Goal: Task Accomplishment & Management: Use online tool/utility

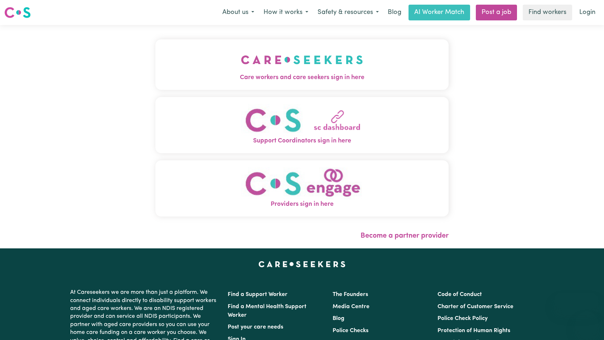
drag, startPoint x: 0, startPoint y: 0, endPoint x: 135, endPoint y: 79, distance: 156.4
click at [155, 79] on span "Care workers and care seekers sign in here" at bounding box center [302, 77] width 294 height 9
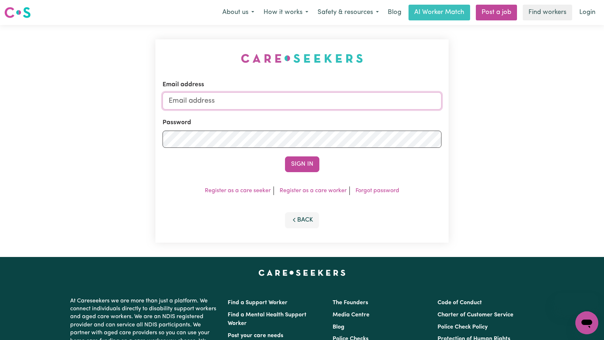
click at [290, 104] on input "Email address" at bounding box center [302, 100] width 279 height 17
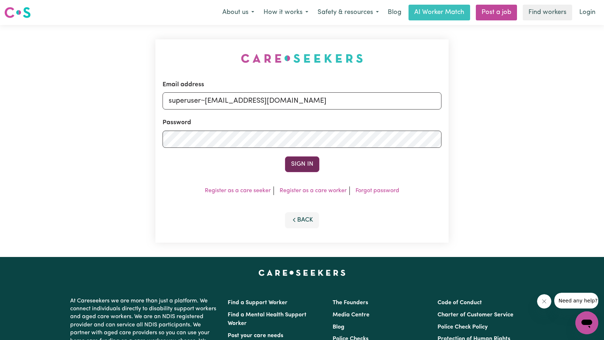
type input "superuser~[EMAIL_ADDRESS][DOMAIN_NAME]"
click at [299, 160] on button "Sign In" at bounding box center [302, 165] width 34 height 16
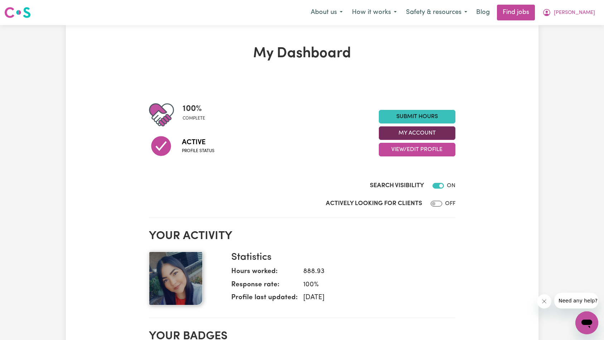
click at [432, 134] on button "My Account" at bounding box center [417, 133] width 77 height 14
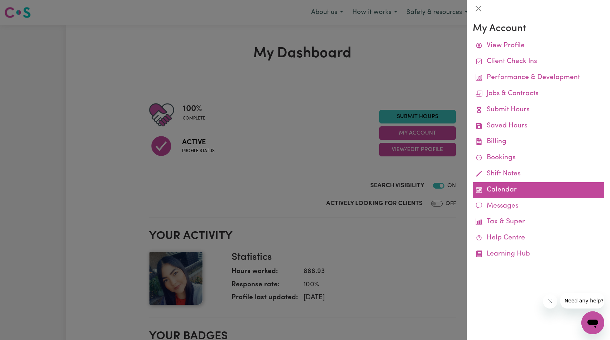
click at [504, 187] on link "Calendar" at bounding box center [537, 190] width 131 height 16
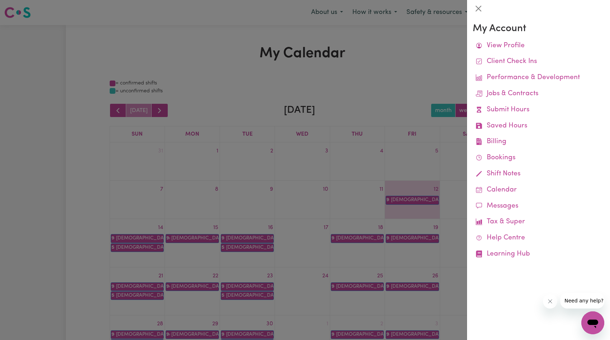
click at [313, 153] on div at bounding box center [305, 170] width 610 height 340
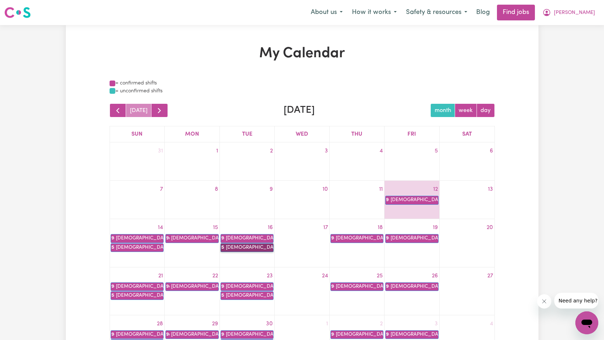
click at [258, 247] on link "5p Christiana Anastasia" at bounding box center [247, 248] width 53 height 9
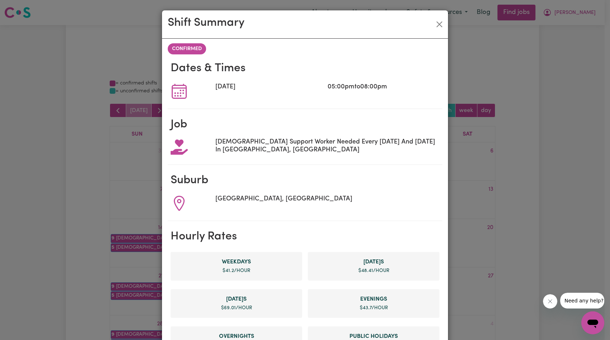
click at [85, 200] on div "Shift Summary CONFIRMED Dates & Times Tue, 16 Sep, 2025 05:00pm to 08:00pm Job …" at bounding box center [305, 170] width 610 height 340
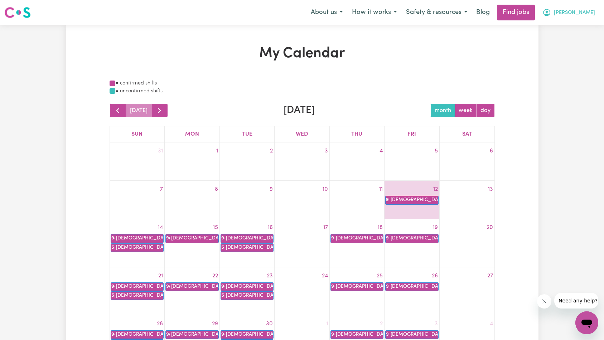
click at [582, 18] on button "[PERSON_NAME]" at bounding box center [569, 12] width 62 height 15
click at [579, 28] on link "My Account" at bounding box center [571, 28] width 57 height 14
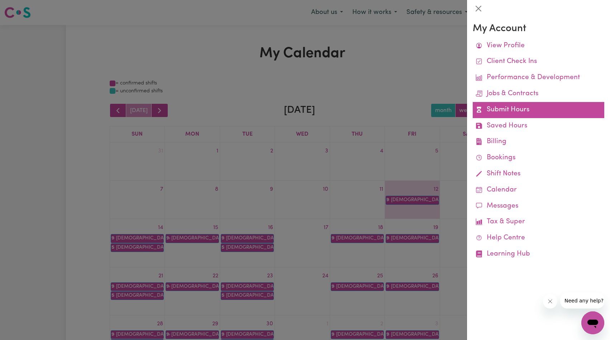
click at [516, 109] on link "Submit Hours" at bounding box center [537, 110] width 131 height 16
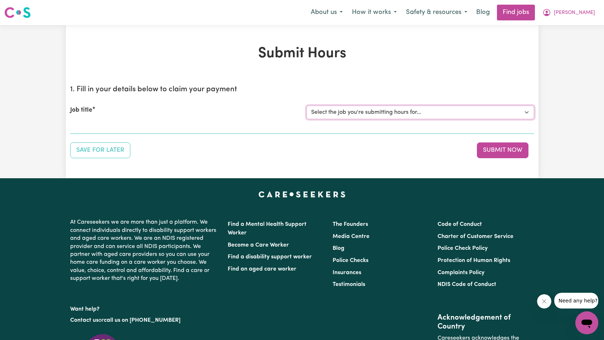
click at [397, 114] on select "Select the job you're submitting hours for... [[DEMOGRAPHIC_DATA][PERSON_NAME]]…" at bounding box center [421, 113] width 228 height 14
select select "13916"
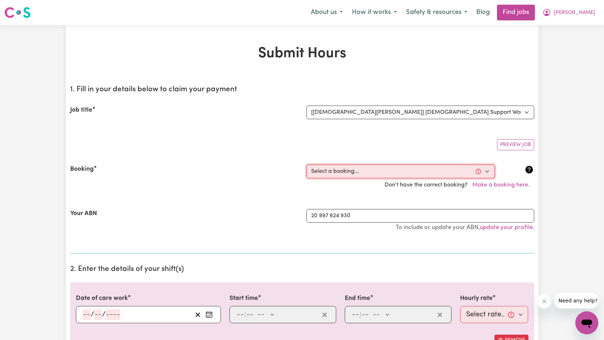
click at [349, 167] on select "Select a booking... [DATE] 09:00am to 02:00pm (ONE-OFF) [DATE] 09:00am to 02:00…" at bounding box center [401, 172] width 188 height 14
